Goal: Information Seeking & Learning: Check status

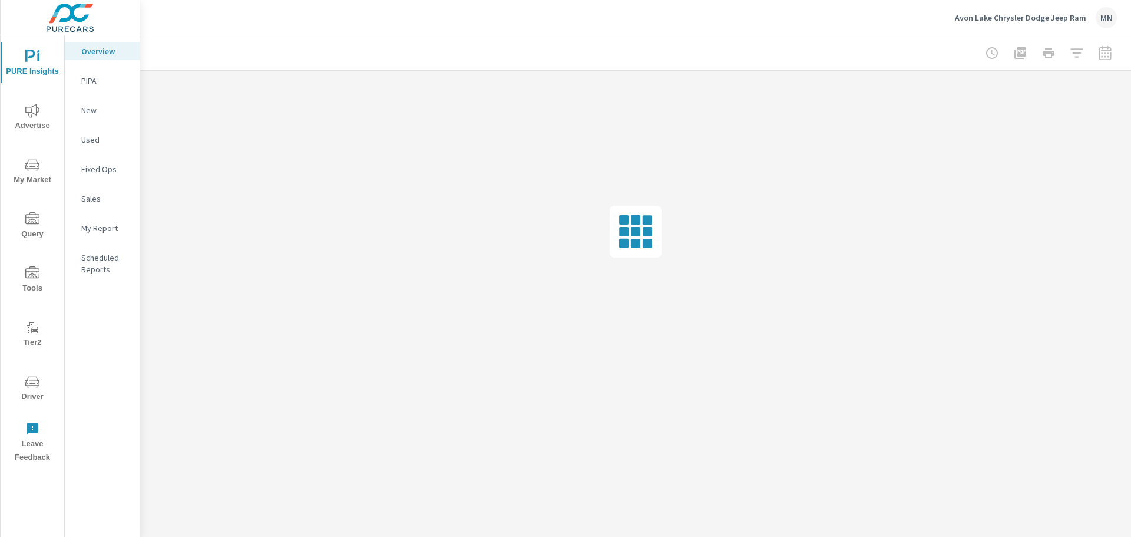
click at [27, 125] on span "Advertise" at bounding box center [32, 118] width 57 height 29
click at [89, 249] on div "PureCars TV" at bounding box center [102, 258] width 75 height 18
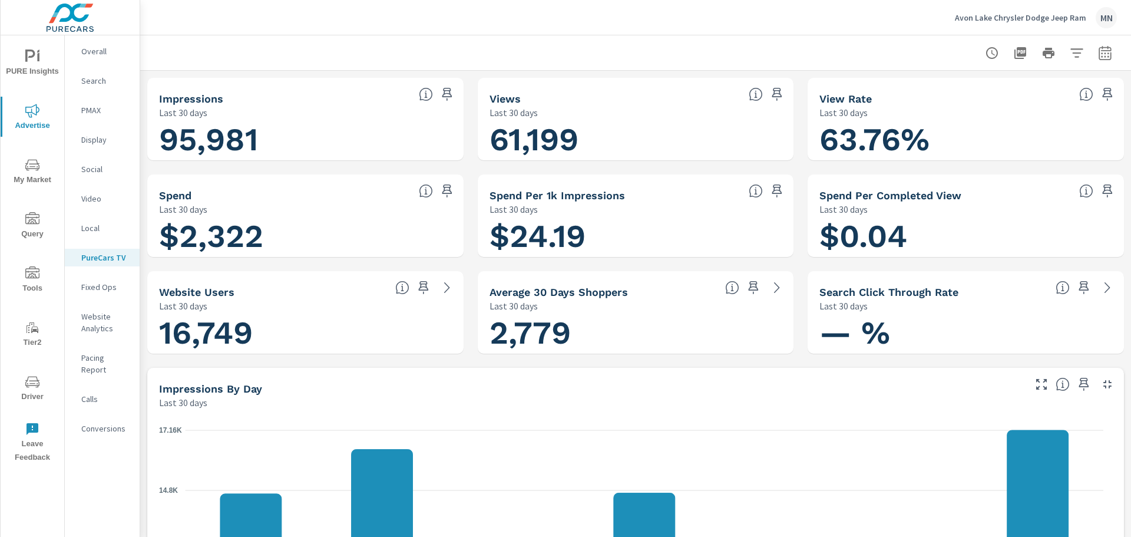
click at [979, 15] on p "Avon Lake Chrysler Dodge Jeep Ram" at bounding box center [1020, 17] width 131 height 11
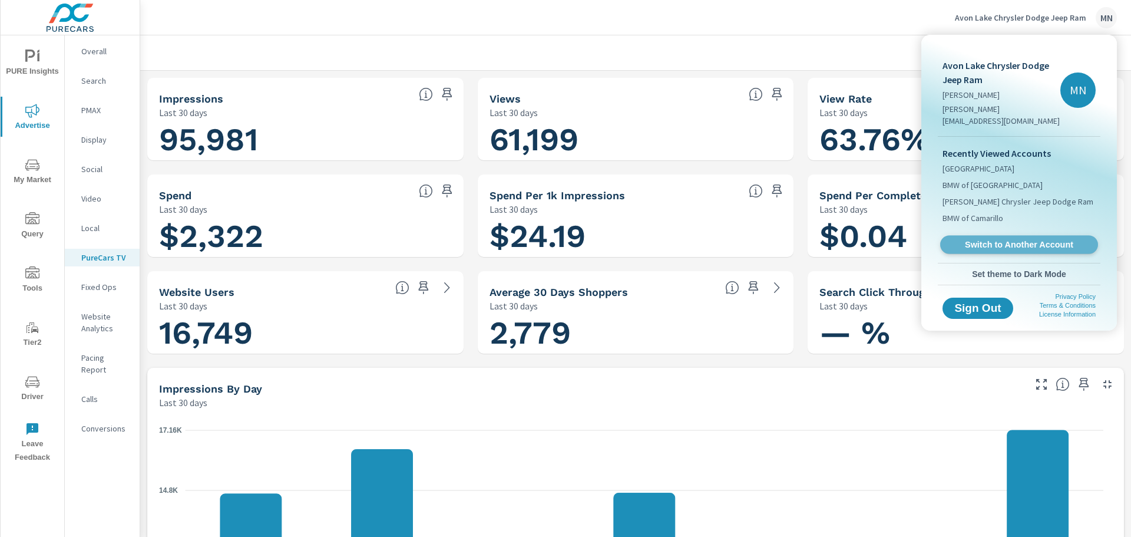
click at [1012, 239] on span "Switch to Another Account" at bounding box center [1019, 244] width 144 height 11
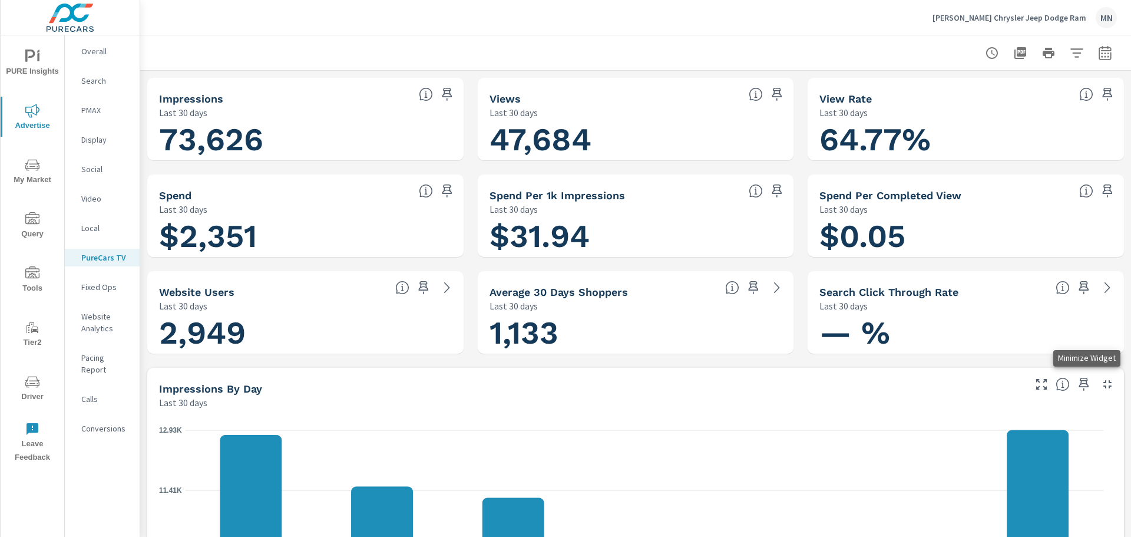
click at [1100, 385] on icon "button" at bounding box center [1107, 384] width 14 height 14
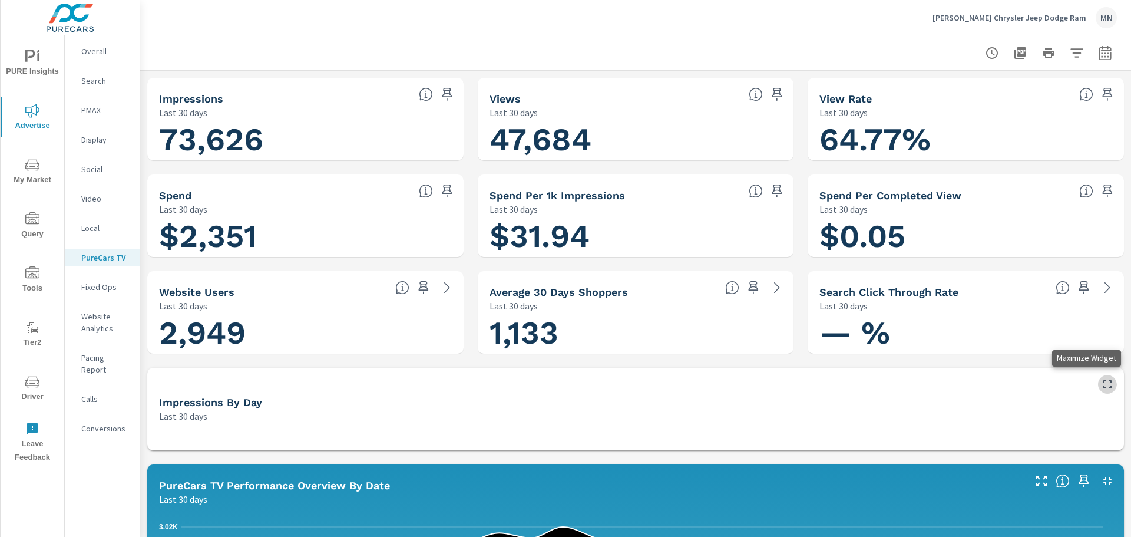
click at [1103, 388] on icon "button" at bounding box center [1107, 384] width 14 height 14
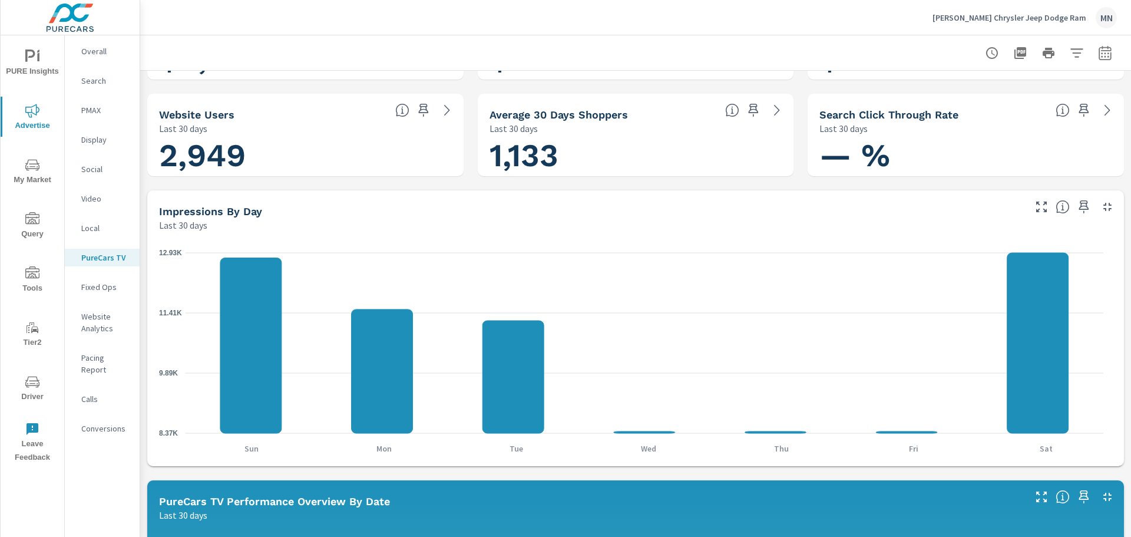
scroll to position [177, 0]
click at [1103, 205] on icon "button" at bounding box center [1107, 207] width 8 height 8
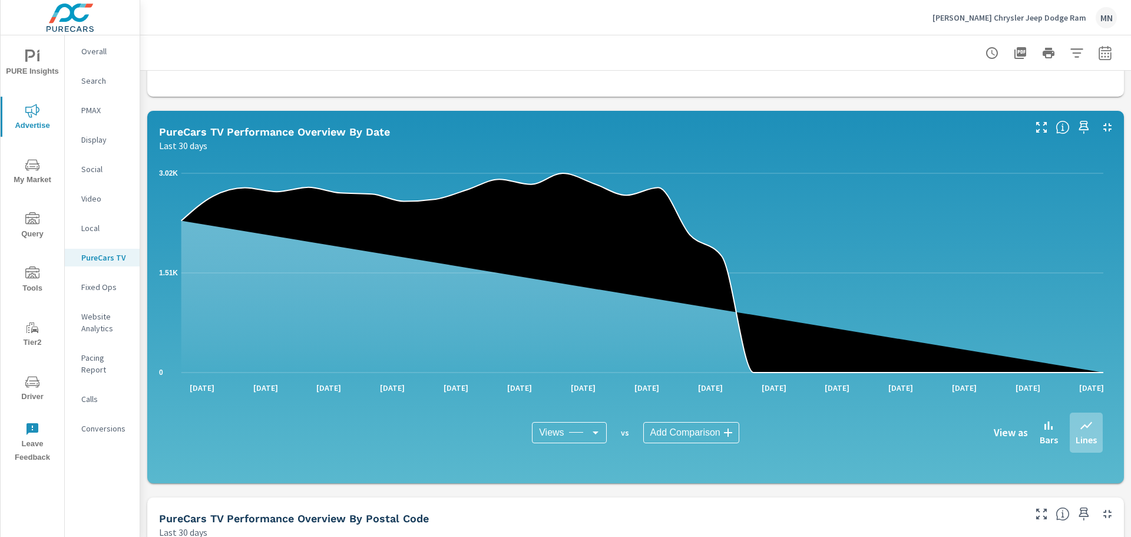
scroll to position [236, 0]
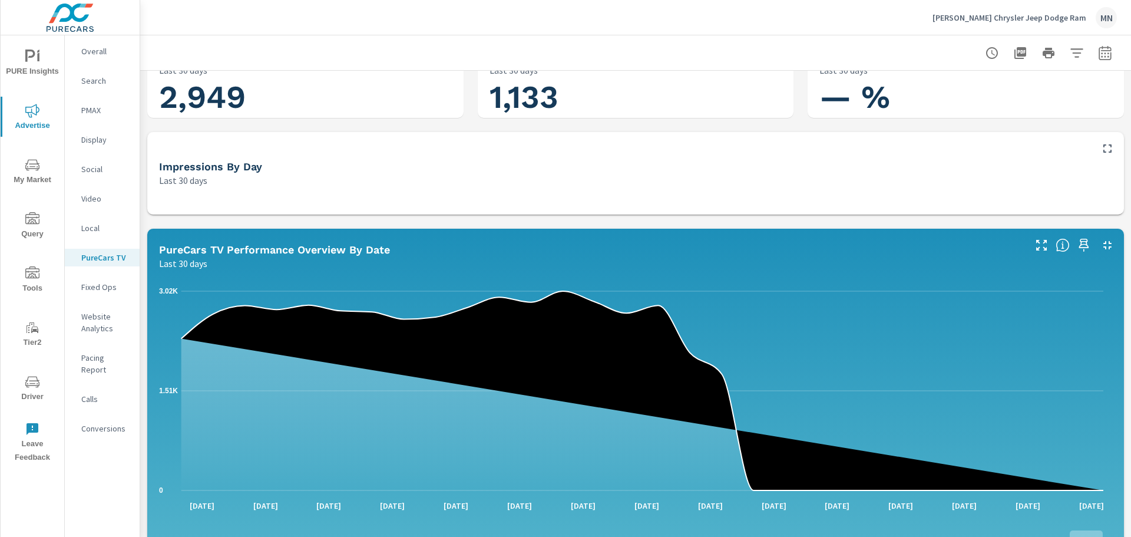
click at [1107, 243] on button "button" at bounding box center [1107, 245] width 19 height 19
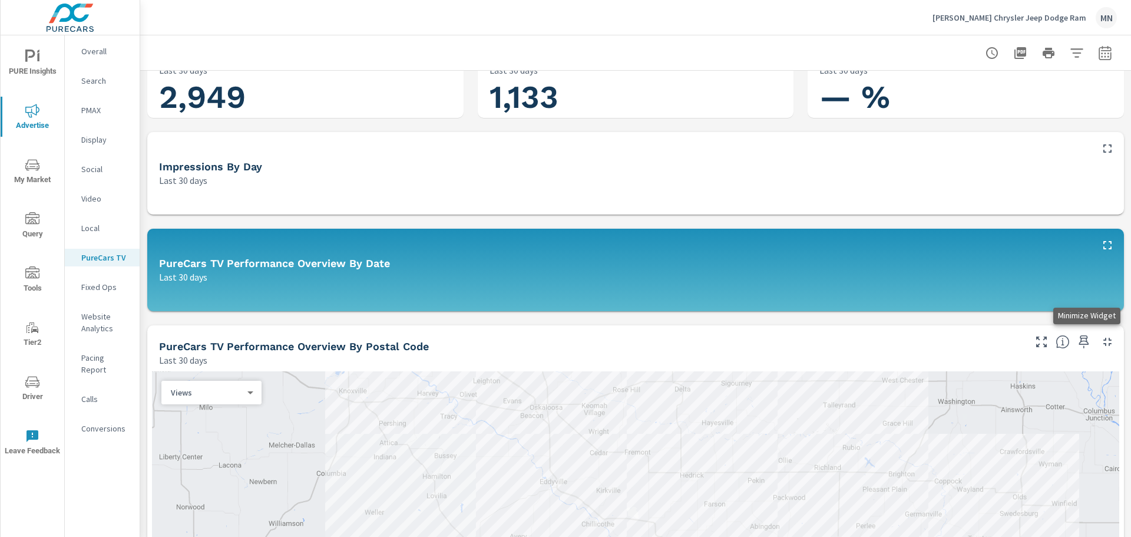
click at [1103, 339] on icon "button" at bounding box center [1107, 342] width 14 height 14
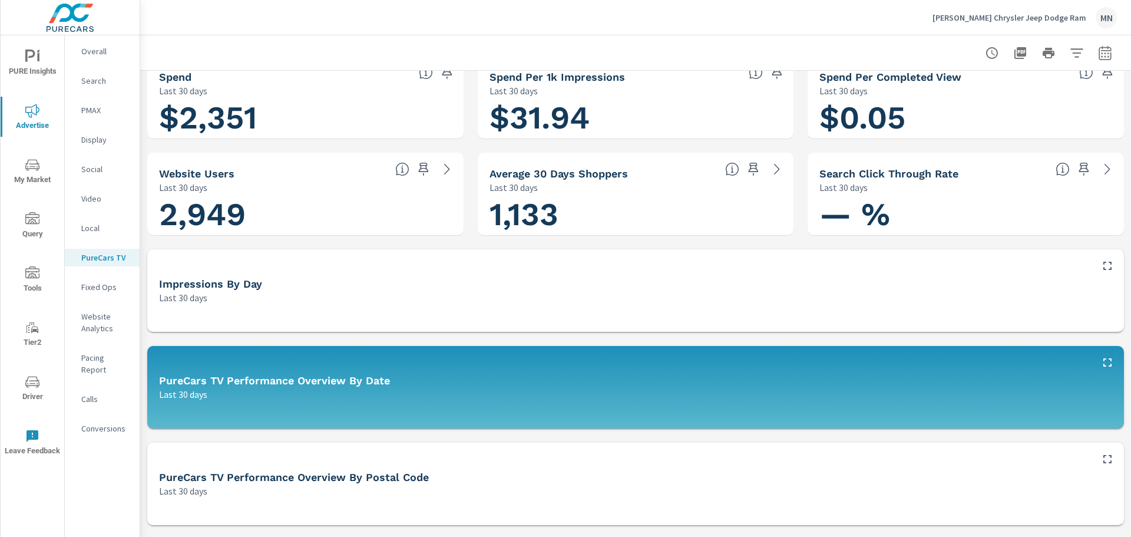
scroll to position [0, 0]
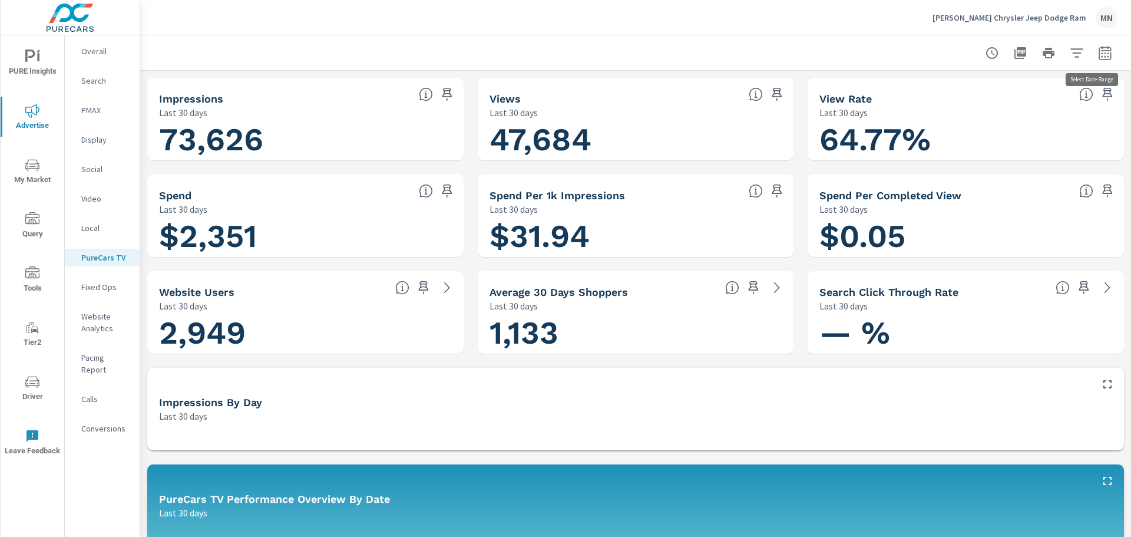
click at [1098, 46] on icon "button" at bounding box center [1105, 53] width 14 height 14
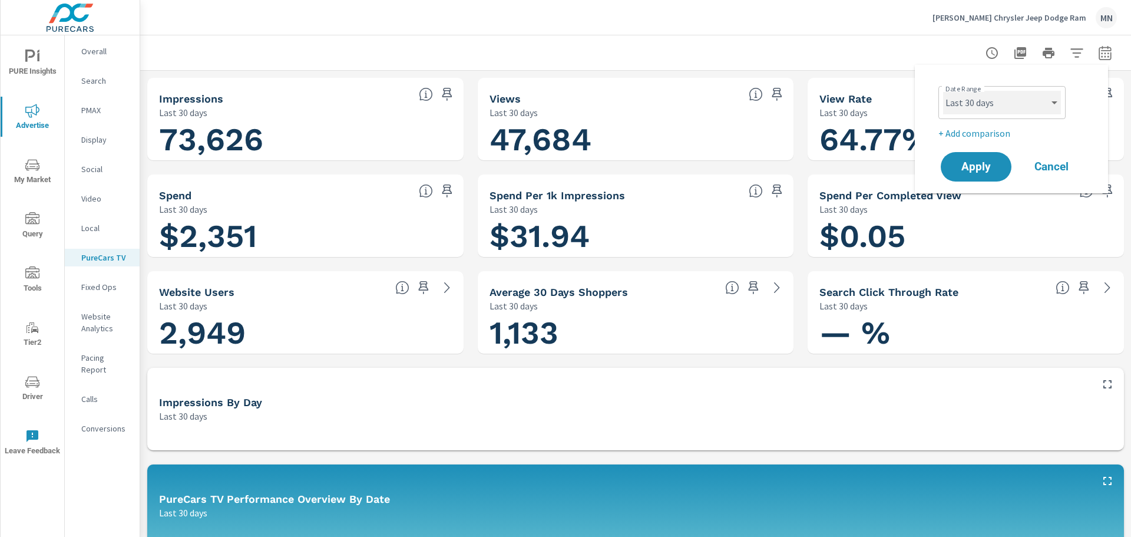
click at [1053, 108] on select "Custom Yesterday Last week Last 7 days Last 14 days Last 30 days Last 45 days L…" at bounding box center [1002, 103] width 118 height 24
select select "custom"
click at [943, 91] on select "Custom Yesterday Last week Last 7 days Last 14 days Last 30 days Last 45 days L…" at bounding box center [1002, 103] width 118 height 24
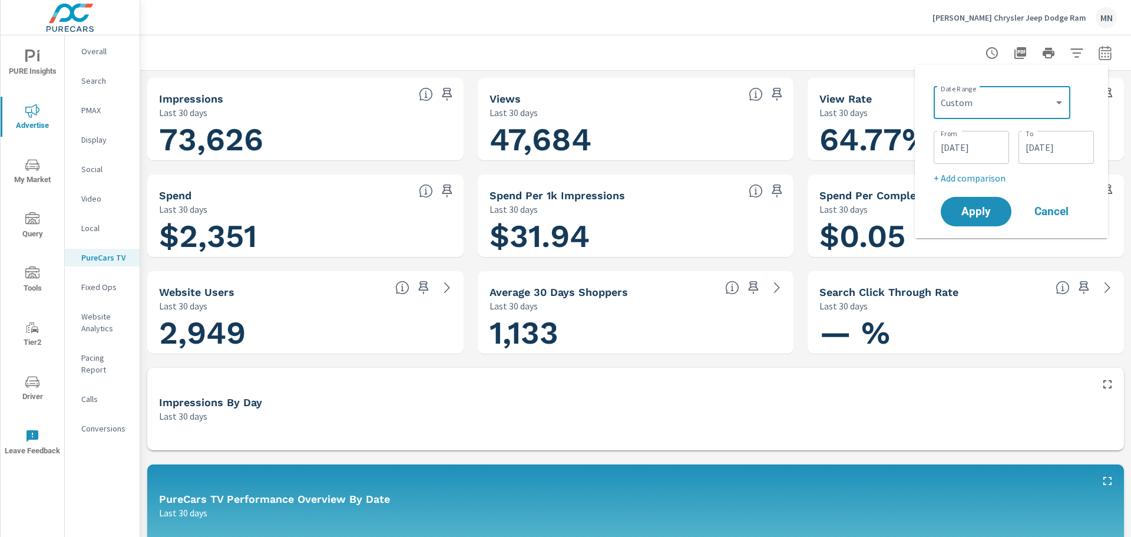
click at [967, 149] on input "09/13/2025" at bounding box center [971, 147] width 66 height 24
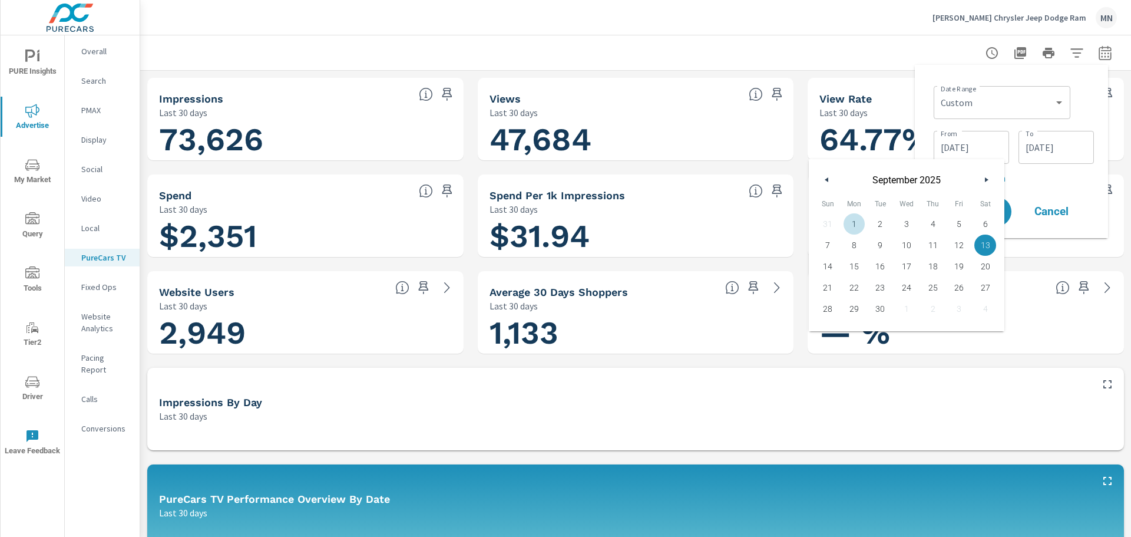
click at [856, 219] on span "1" at bounding box center [854, 223] width 27 height 15
type input "09/01/2025"
click at [1057, 141] on input "10/12/2025" at bounding box center [1056, 147] width 66 height 24
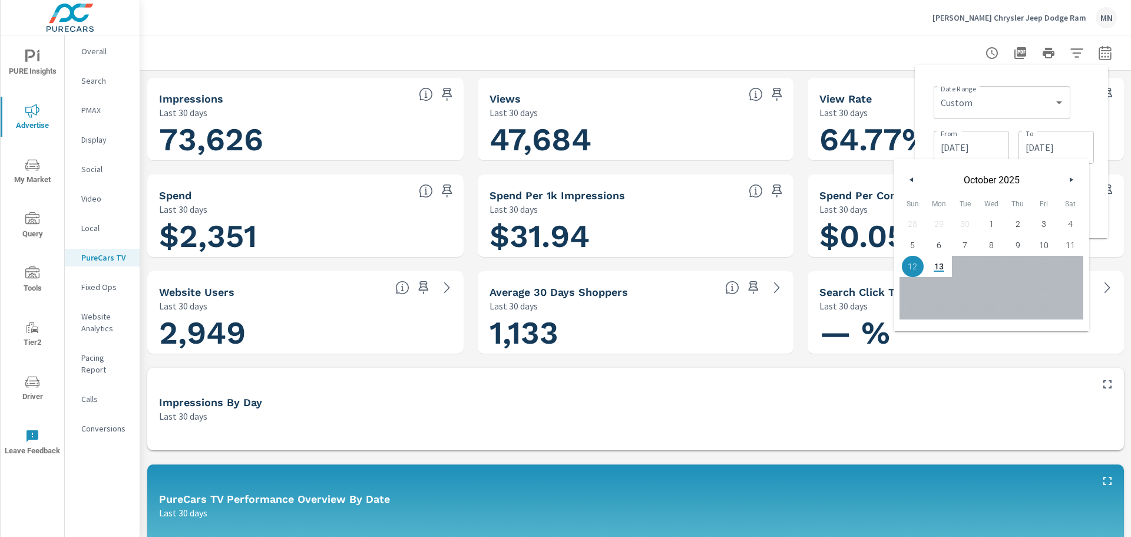
drag, startPoint x: 914, startPoint y: 171, endPoint x: 915, endPoint y: 178, distance: 7.2
click at [913, 173] on div "October 2025" at bounding box center [991, 176] width 196 height 35
click at [915, 178] on button "button" at bounding box center [912, 180] width 14 height 14
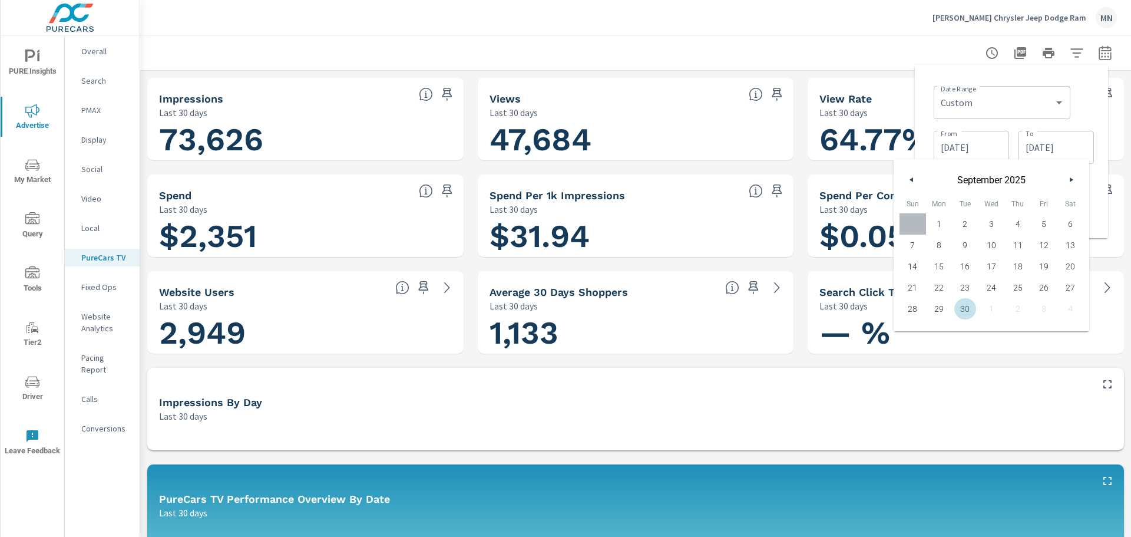
click at [967, 309] on span "30" at bounding box center [965, 308] width 27 height 15
type input "09/30/2025"
click at [928, 73] on div "Date Range Custom Yesterday Last week Last 7 days Last 14 days Last 30 days Las…" at bounding box center [1011, 151] width 193 height 173
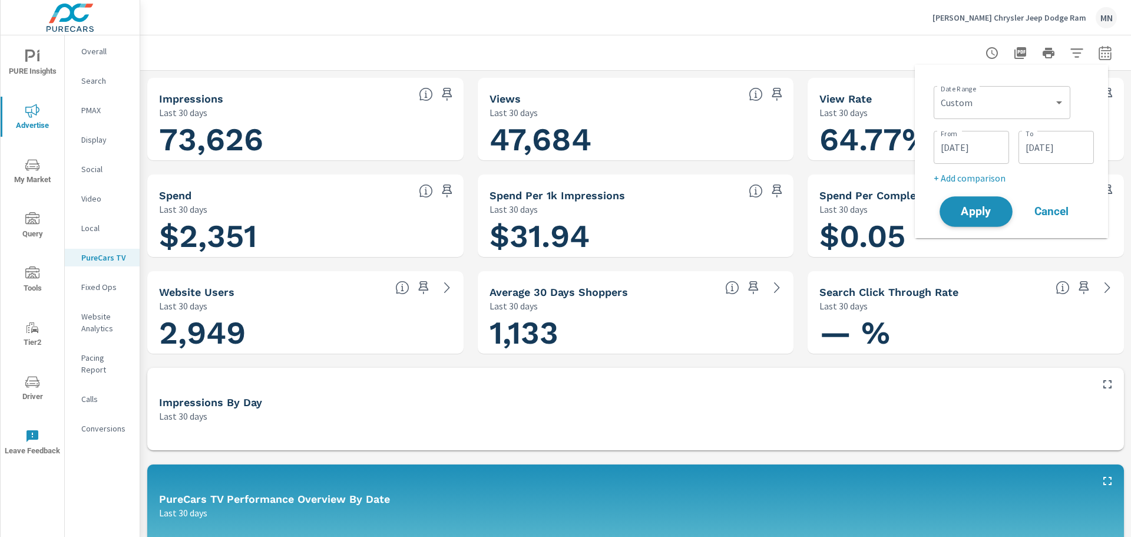
click at [991, 221] on button "Apply" at bounding box center [975, 211] width 73 height 31
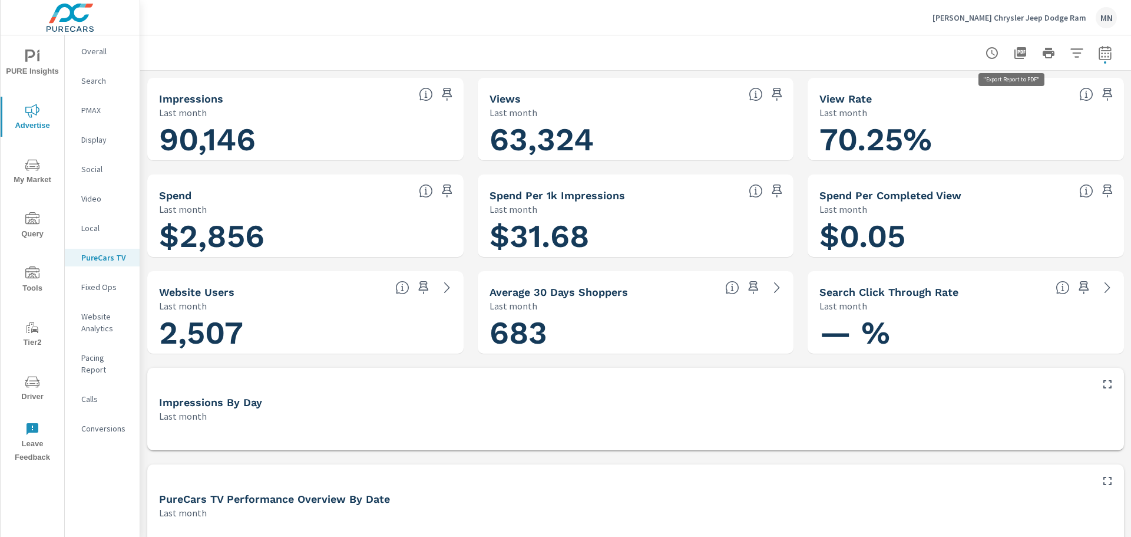
click at [1014, 51] on icon "button" at bounding box center [1020, 53] width 12 height 12
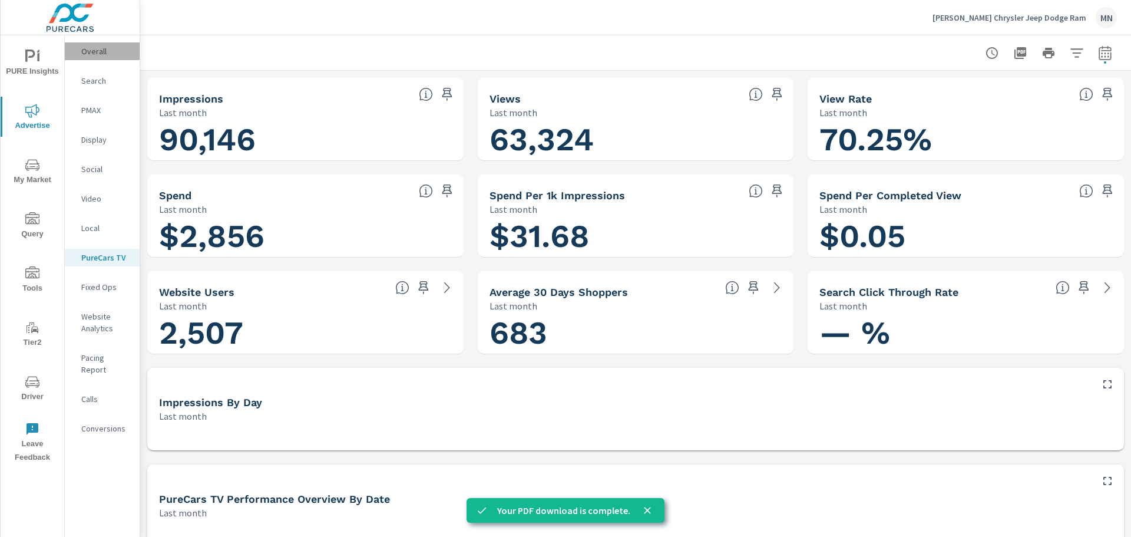
click at [101, 51] on p "Overall" at bounding box center [105, 51] width 49 height 12
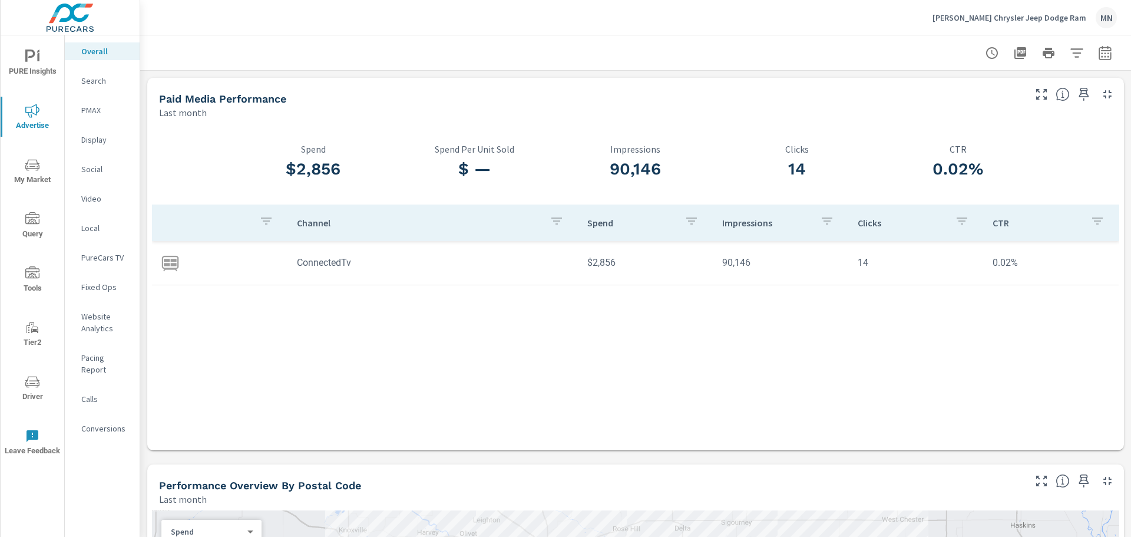
click at [114, 255] on p "PureCars TV" at bounding box center [105, 257] width 49 height 12
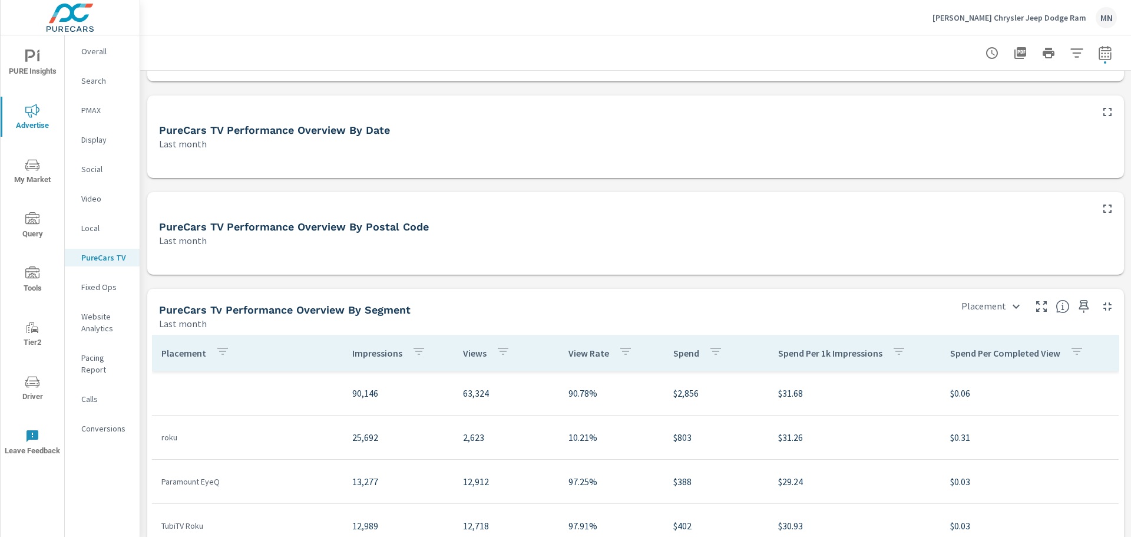
scroll to position [353, 0]
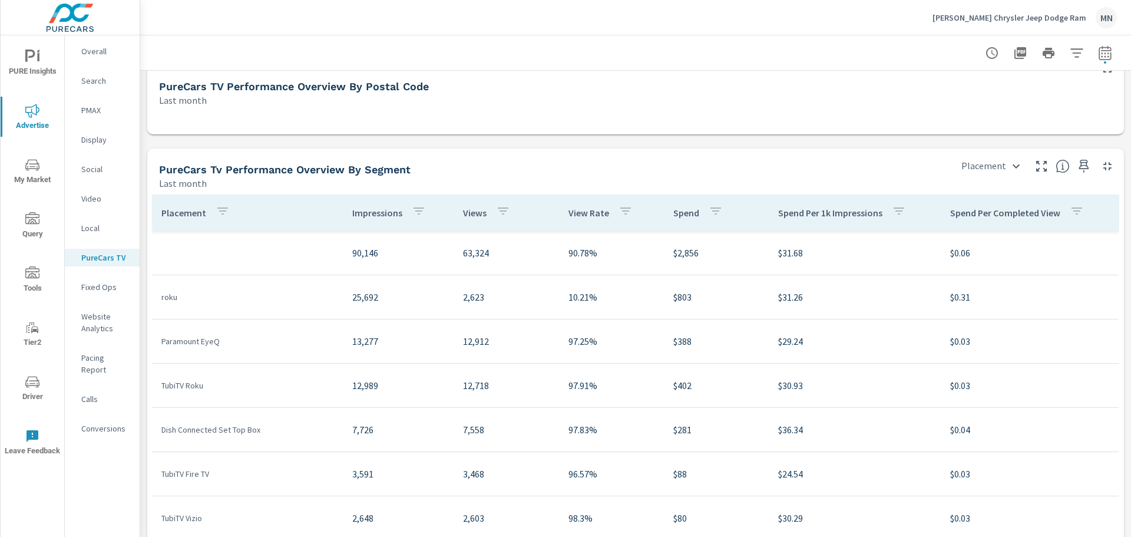
scroll to position [531, 0]
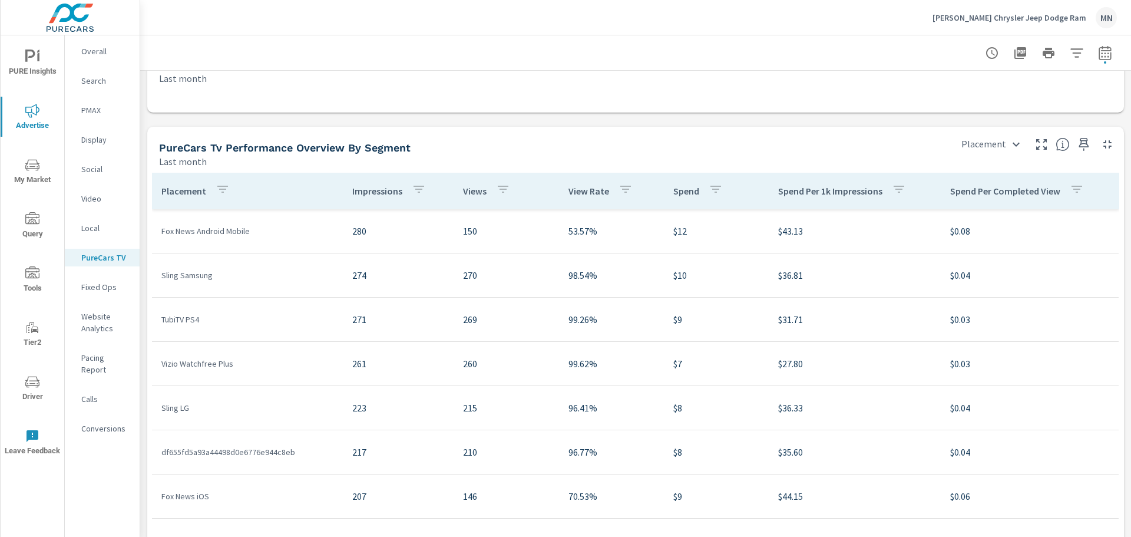
scroll to position [1296, 0]
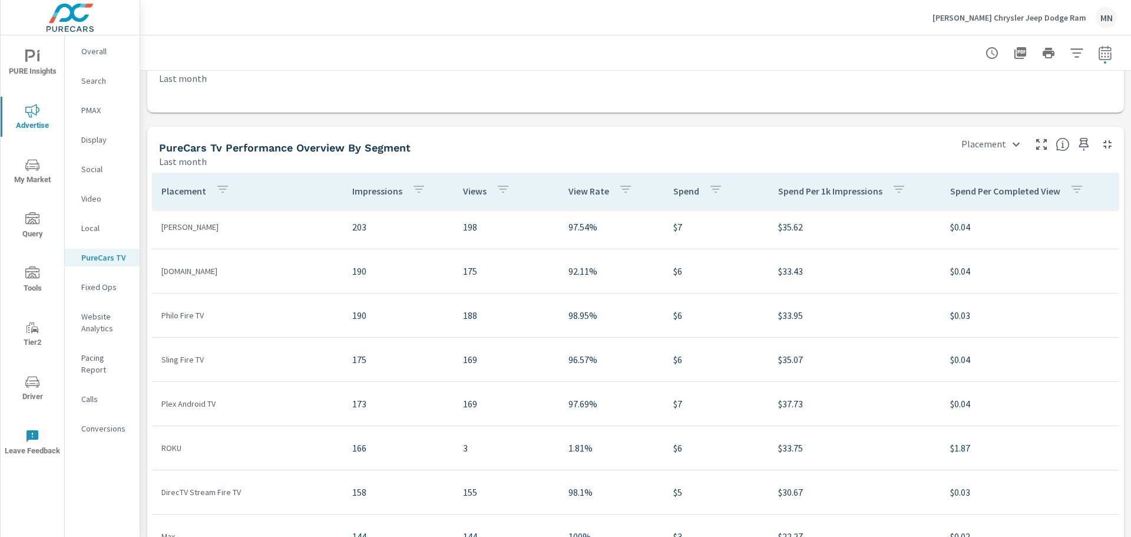
scroll to position [1649, 0]
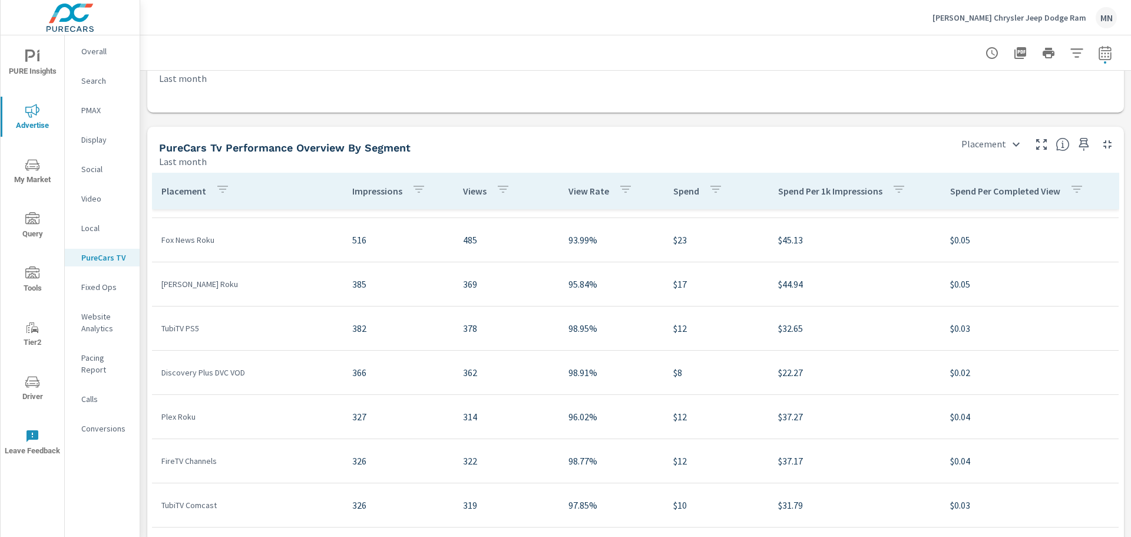
scroll to position [825, 0]
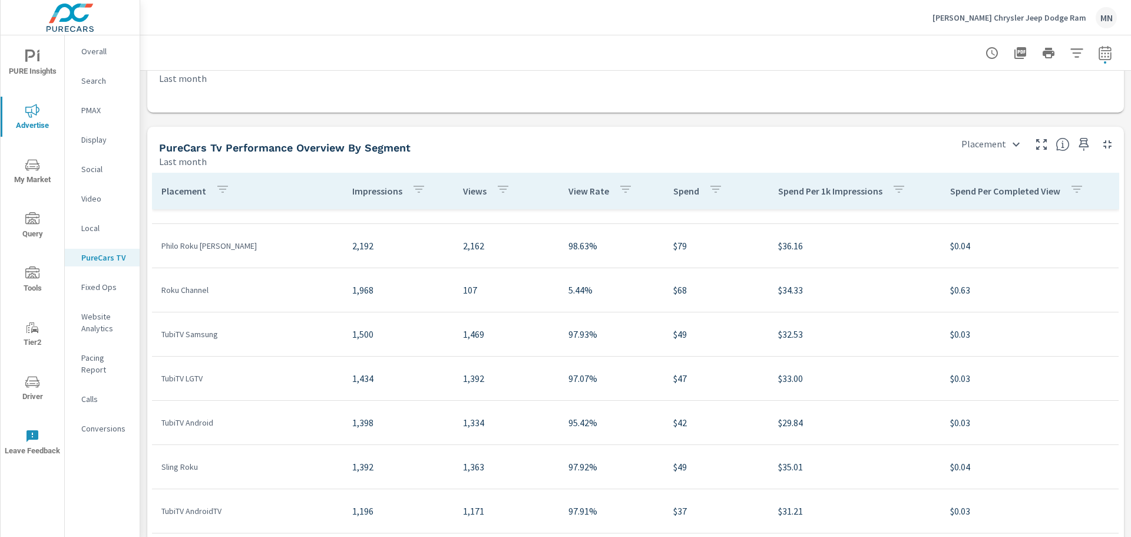
scroll to position [236, 0]
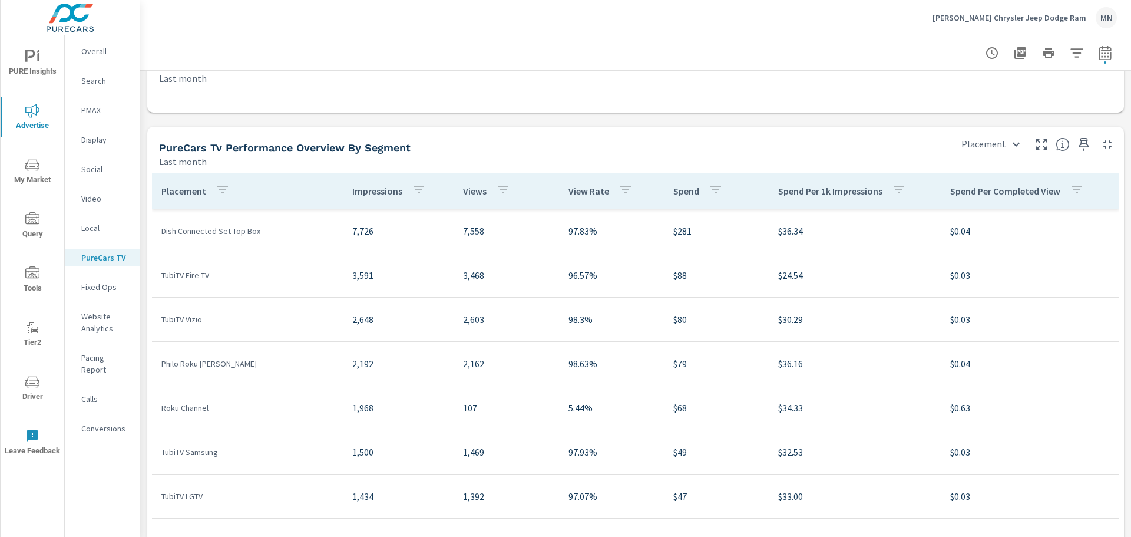
scroll to position [100, 0]
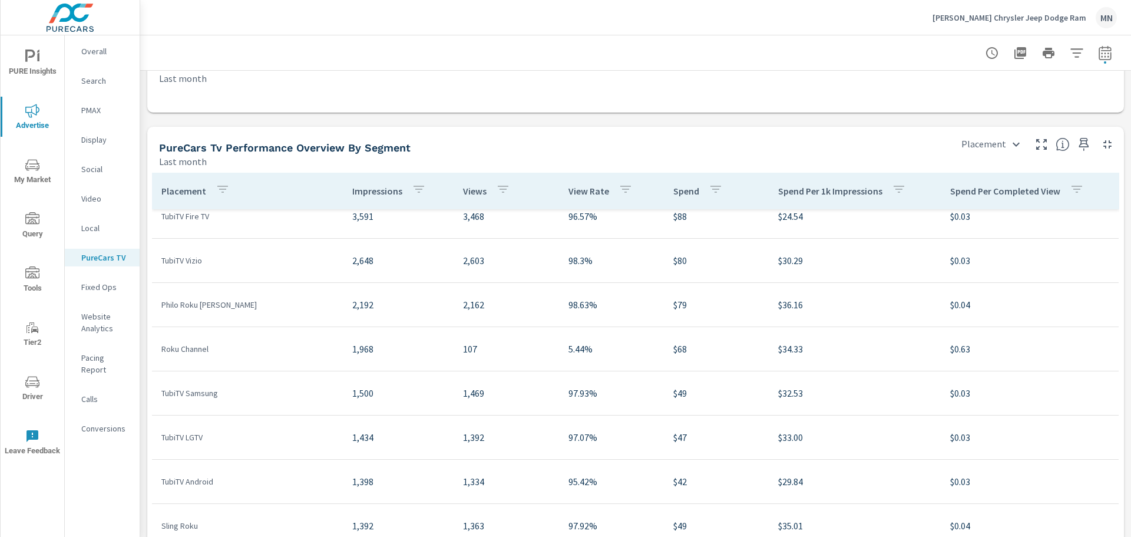
scroll to position [124, 0]
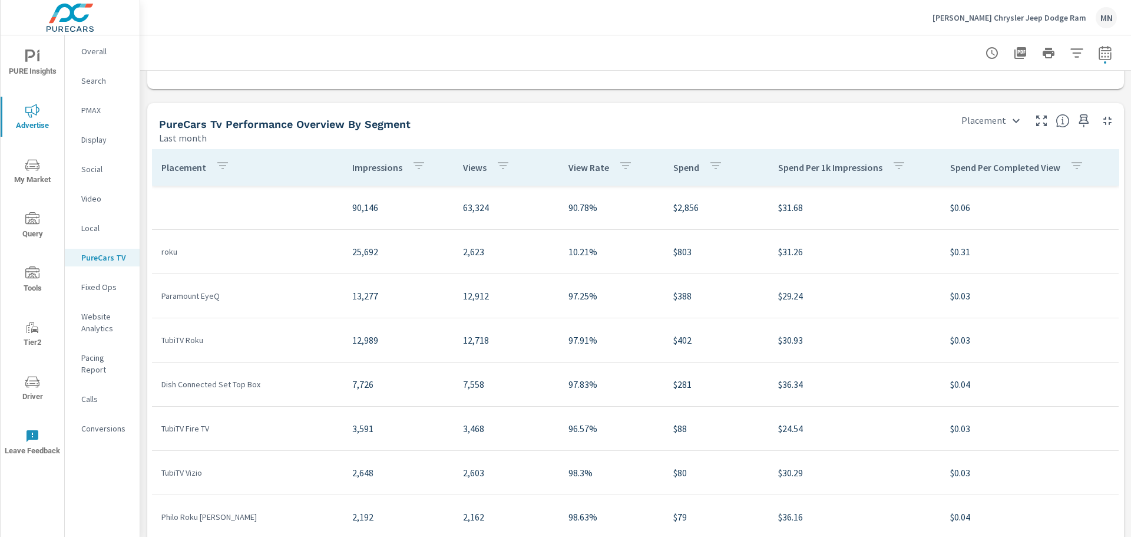
scroll to position [590, 0]
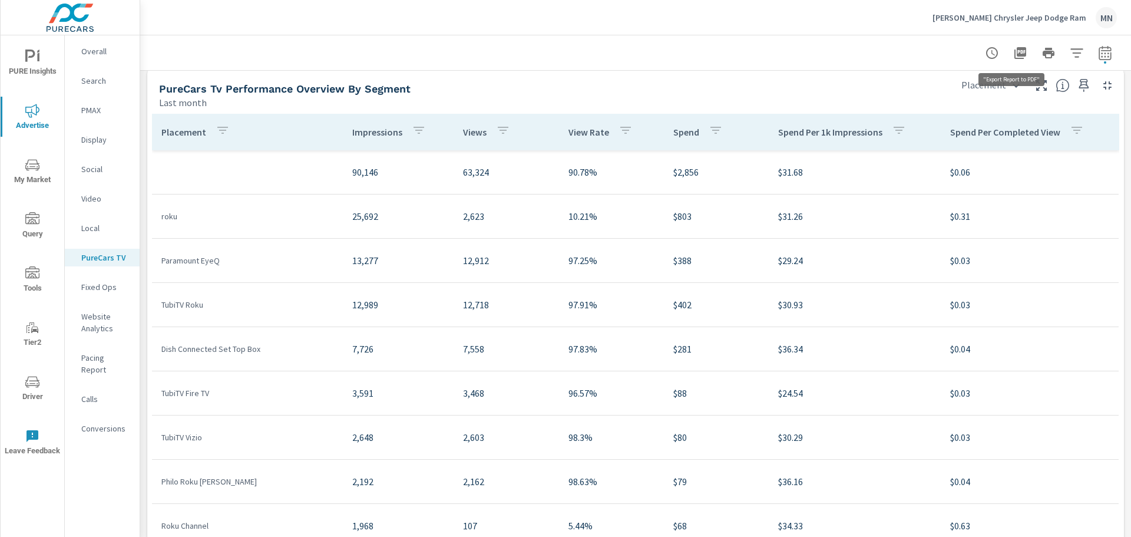
click at [1014, 54] on icon "button" at bounding box center [1020, 53] width 12 height 12
